Goal: Navigation & Orientation: Find specific page/section

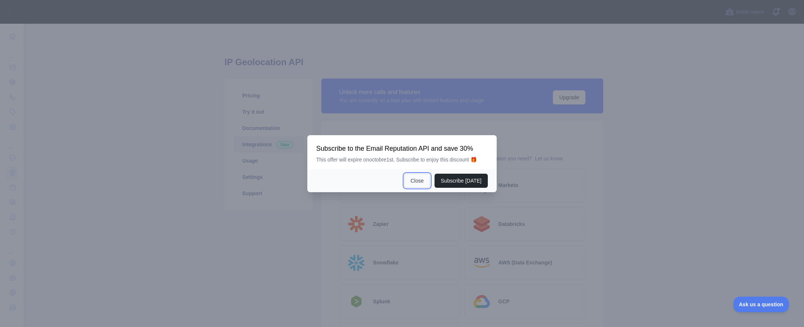
click at [419, 178] on button "Close" at bounding box center [417, 180] width 26 height 14
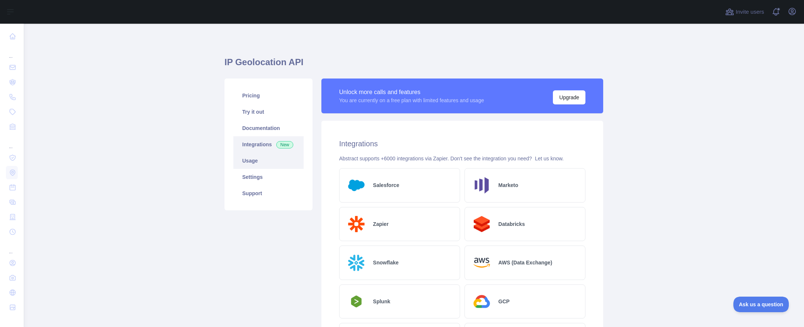
click at [257, 161] on link "Usage" at bounding box center [268, 160] width 70 height 16
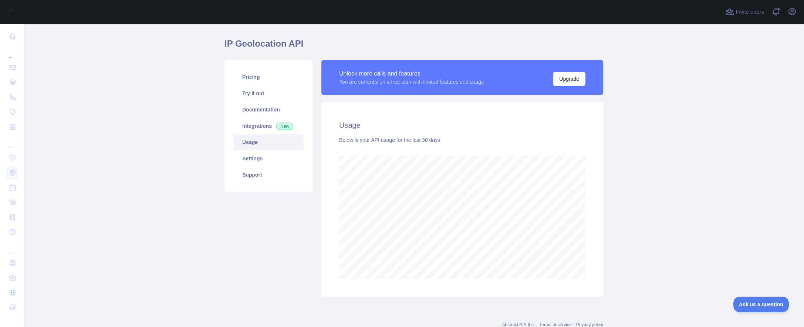
scroll to position [5, 0]
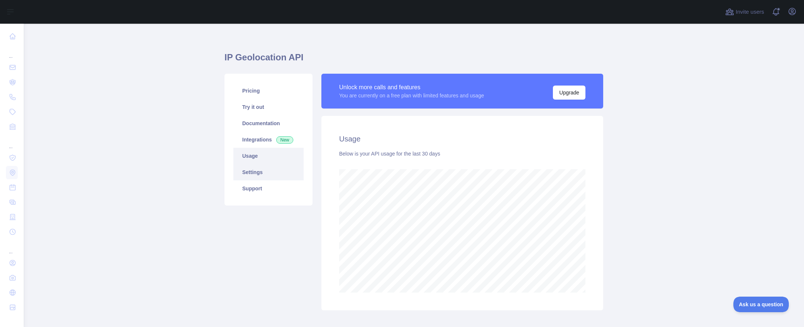
click at [261, 176] on link "Settings" at bounding box center [268, 172] width 70 height 16
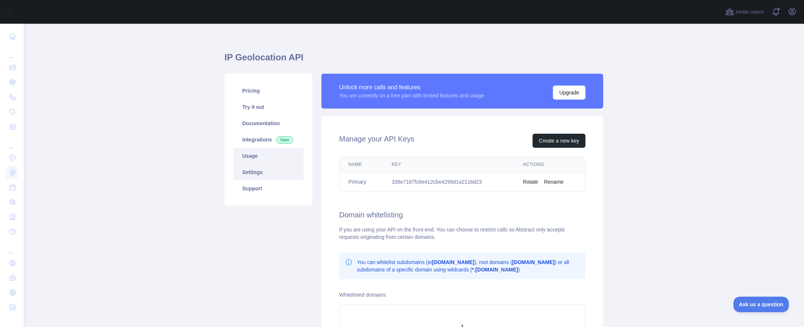
click at [256, 158] on link "Usage" at bounding box center [268, 156] width 70 height 16
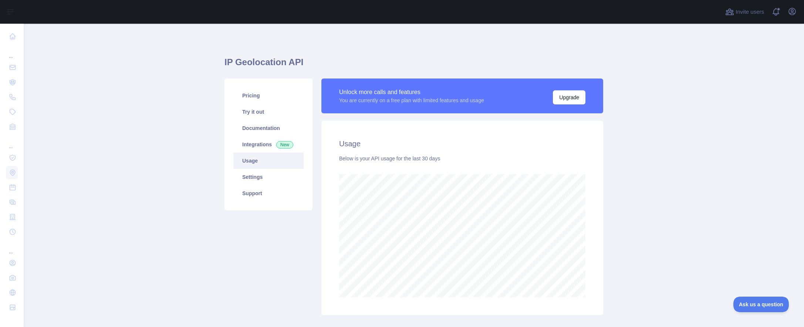
scroll to position [303, 775]
click at [259, 194] on link "Support" at bounding box center [268, 193] width 70 height 16
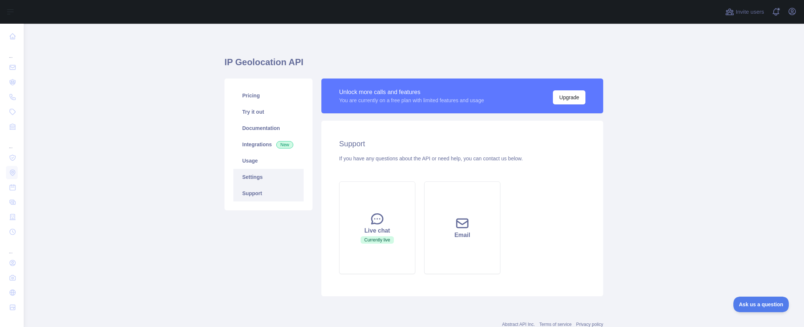
click at [257, 175] on link "Settings" at bounding box center [268, 177] width 70 height 16
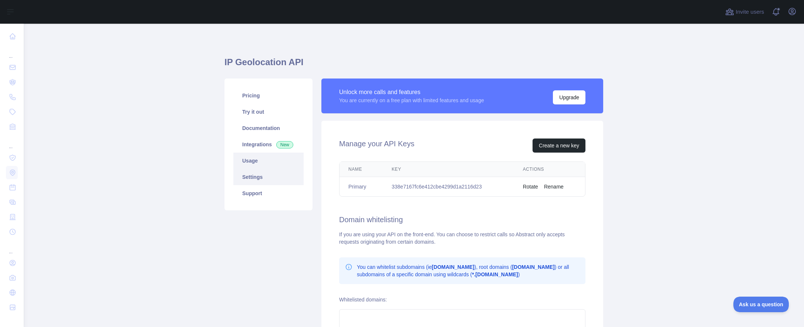
click at [256, 162] on link "Usage" at bounding box center [268, 160] width 70 height 16
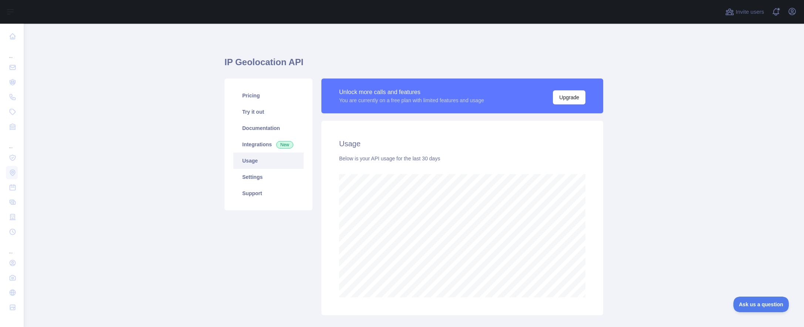
scroll to position [303, 775]
